Goal: Information Seeking & Learning: Learn about a topic

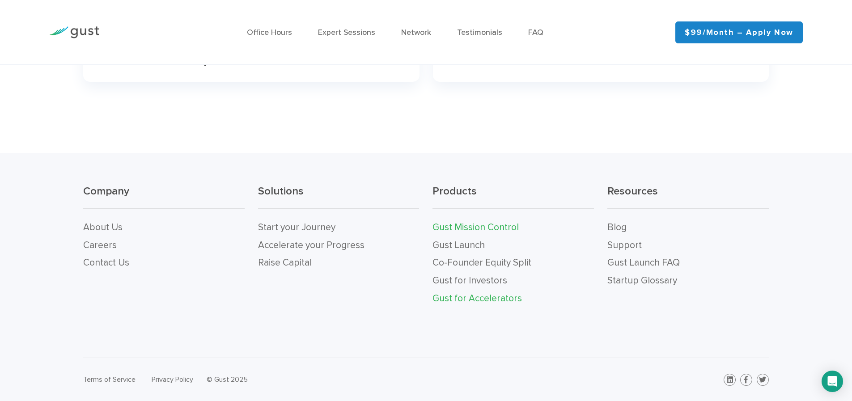
scroll to position [2954, 0]
click at [617, 227] on link "Blog" at bounding box center [617, 226] width 19 height 11
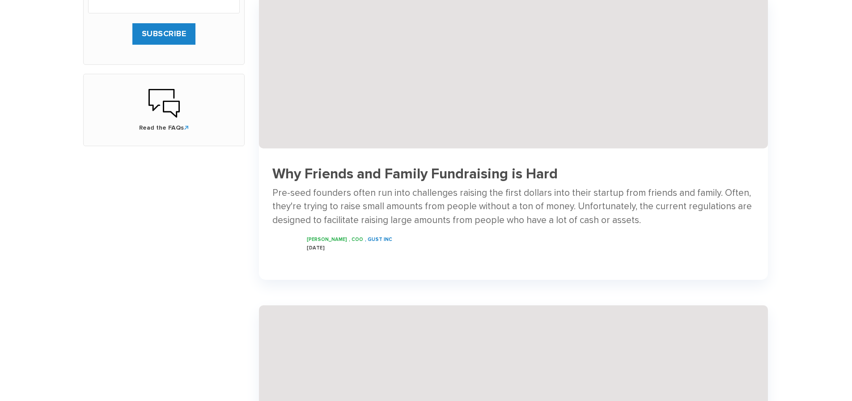
scroll to position [492, 0]
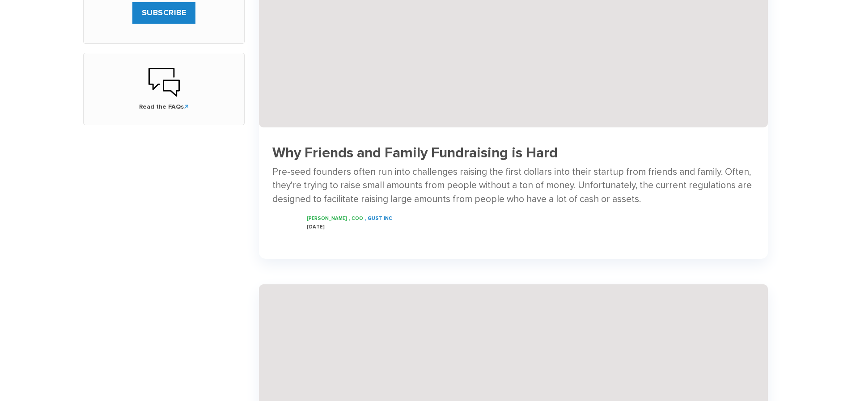
click at [339, 152] on h3 "Why Friends and Family Fundraising is Hard" at bounding box center [514, 153] width 482 height 16
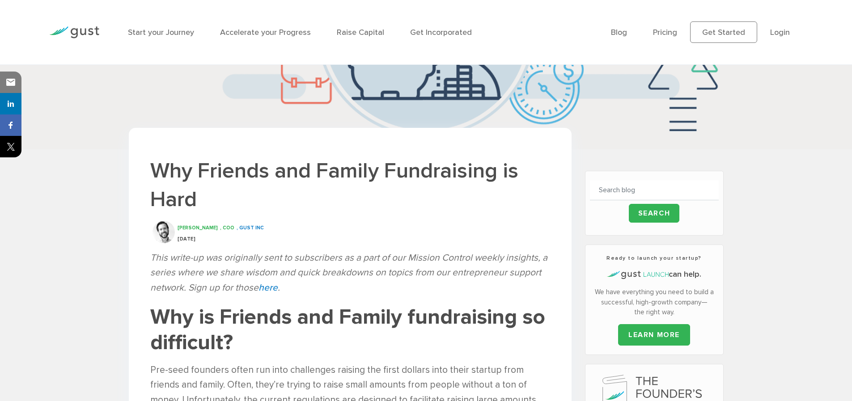
scroll to position [140, 0]
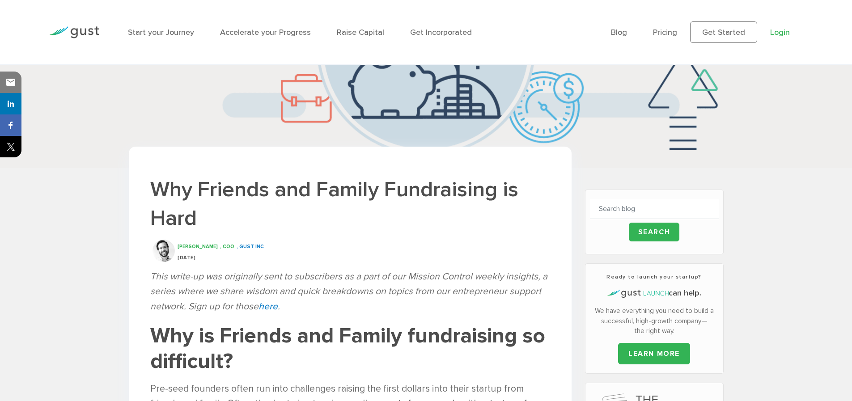
click at [774, 34] on link "Login" at bounding box center [781, 32] width 20 height 9
